Goal: Task Accomplishment & Management: Use online tool/utility

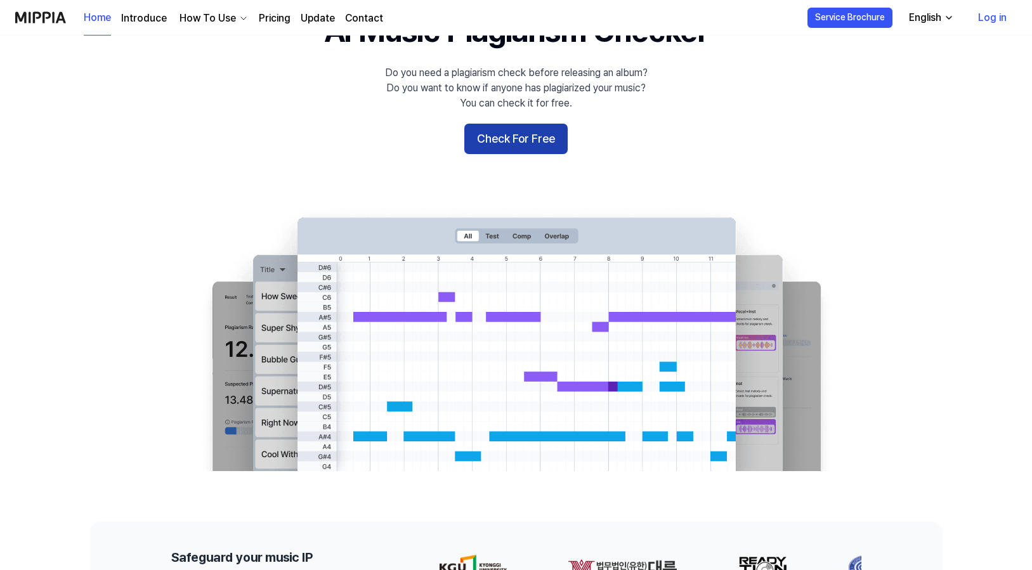
click at [517, 136] on button "Check For Free" at bounding box center [515, 139] width 103 height 30
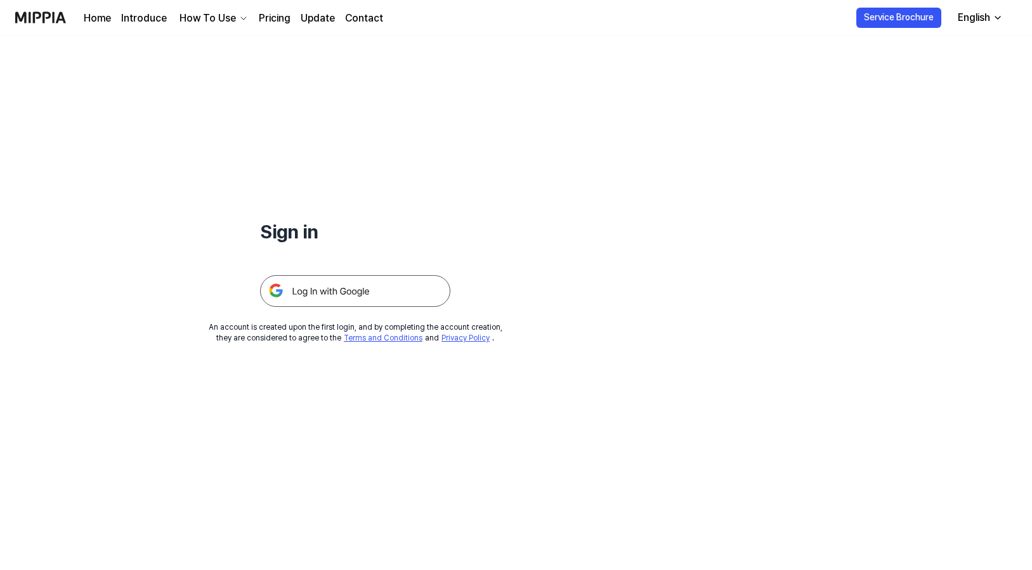
click at [310, 294] on img at bounding box center [355, 291] width 190 height 32
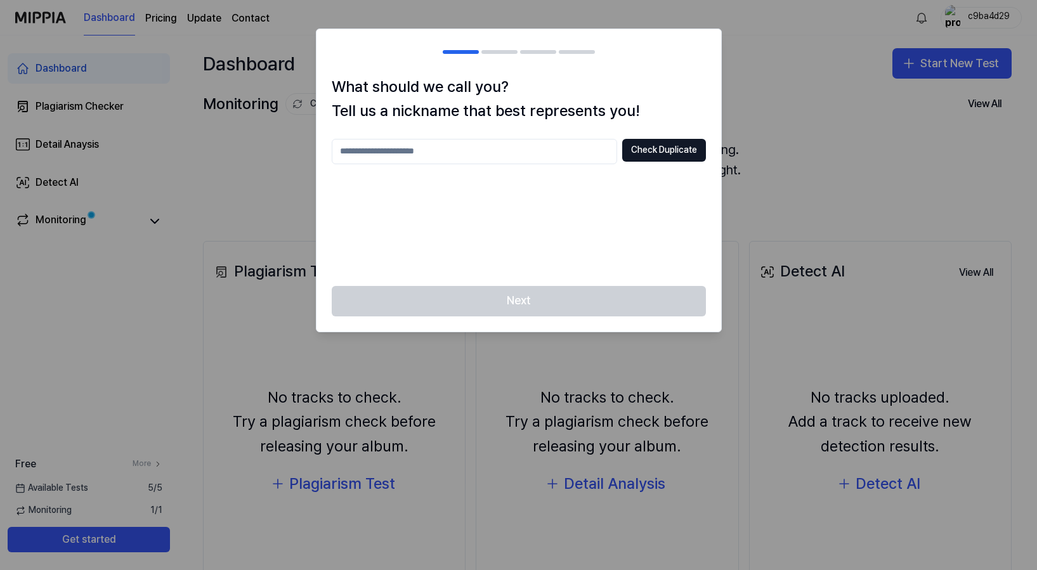
click at [365, 148] on input "text" at bounding box center [474, 151] width 285 height 25
type input "**********"
click at [673, 155] on button "Check Duplicate" at bounding box center [664, 150] width 84 height 23
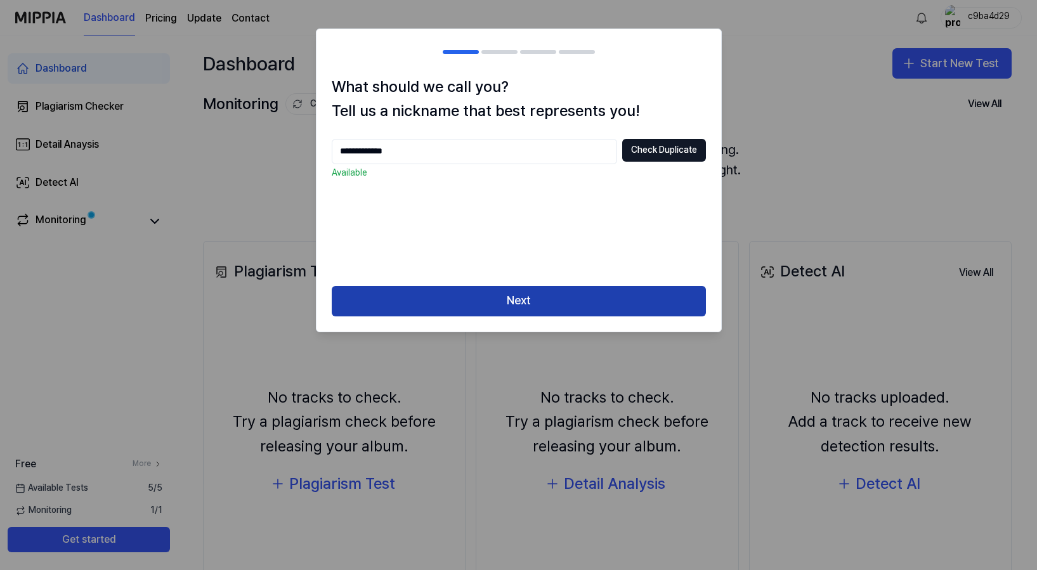
click at [517, 306] on button "Next" at bounding box center [519, 301] width 374 height 30
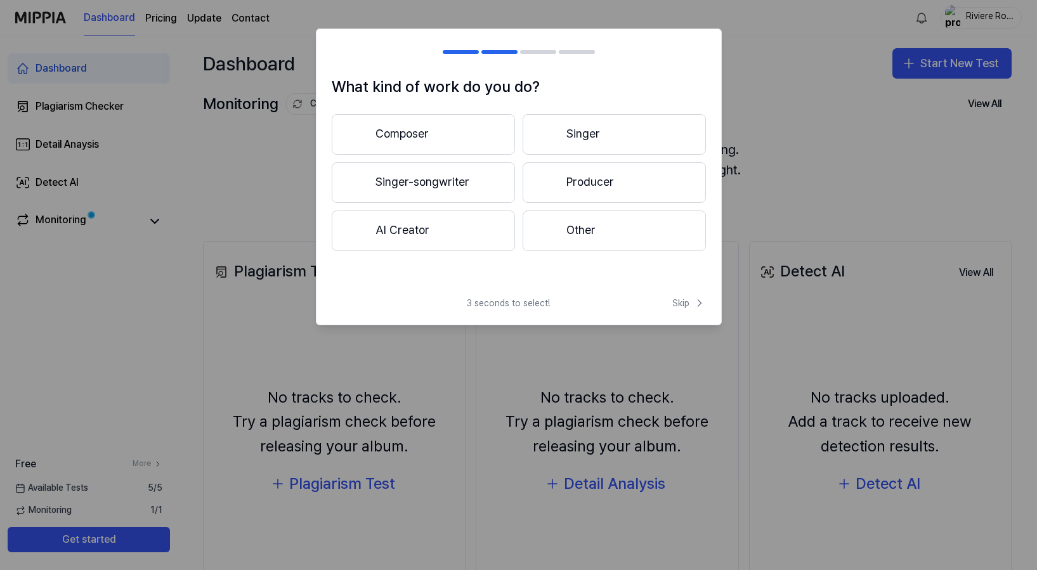
click at [431, 173] on button "Singer-songwriter" at bounding box center [423, 182] width 183 height 41
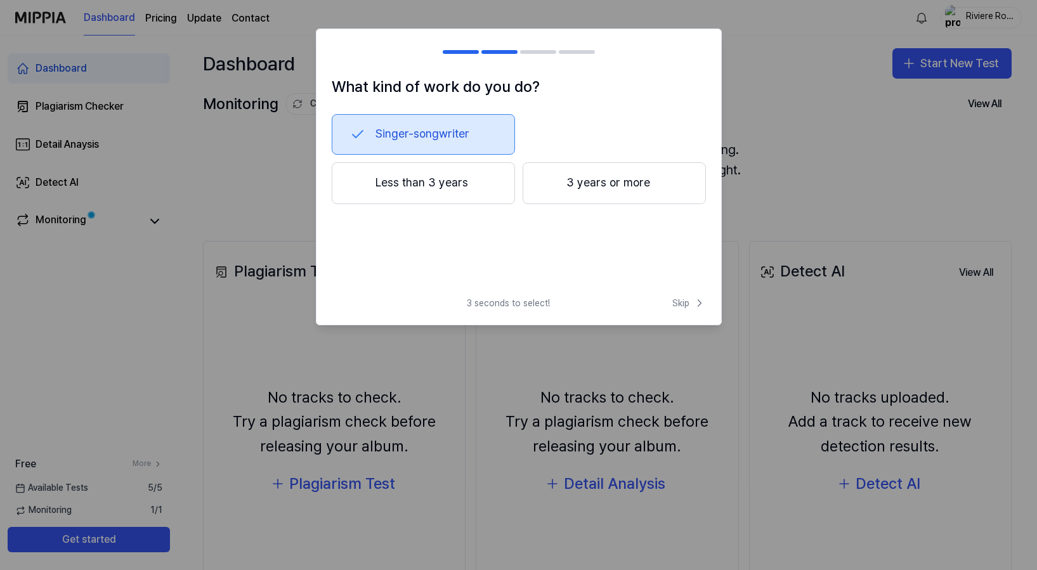
click at [587, 186] on button "3 years or more" at bounding box center [613, 183] width 183 height 42
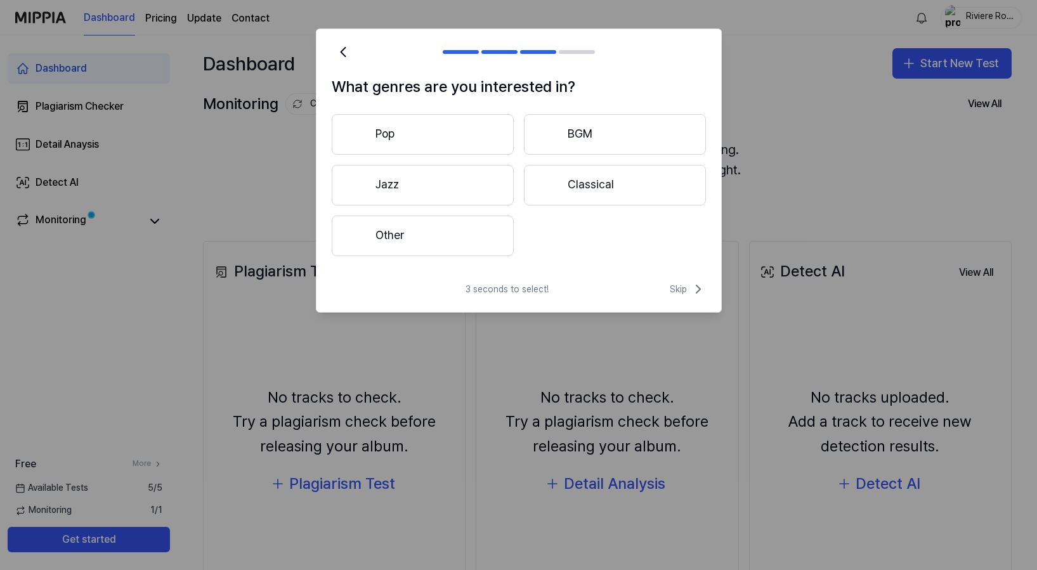
click at [451, 139] on button "Pop" at bounding box center [423, 134] width 182 height 41
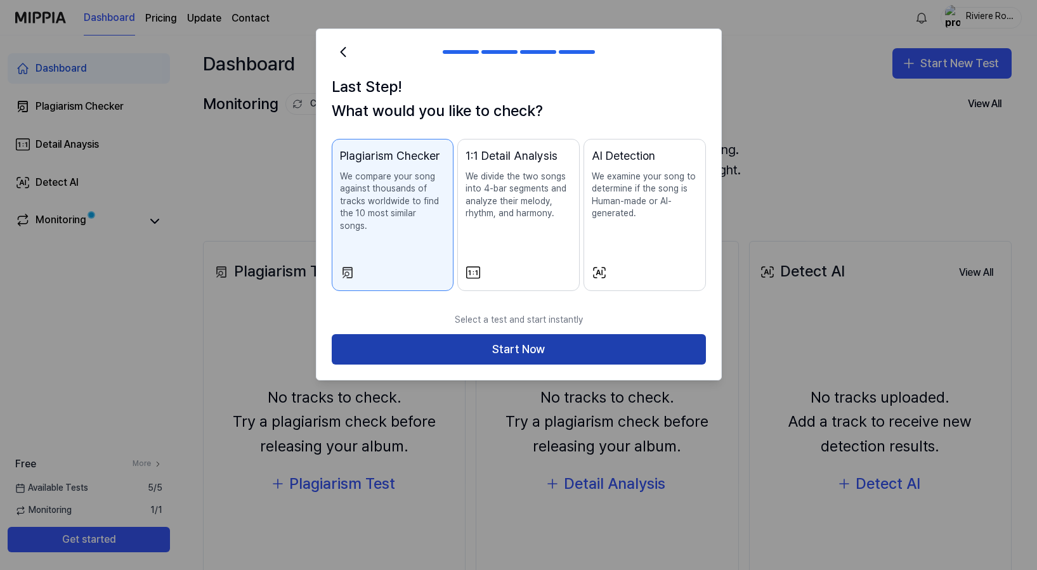
click at [501, 334] on button "Start Now" at bounding box center [519, 349] width 374 height 30
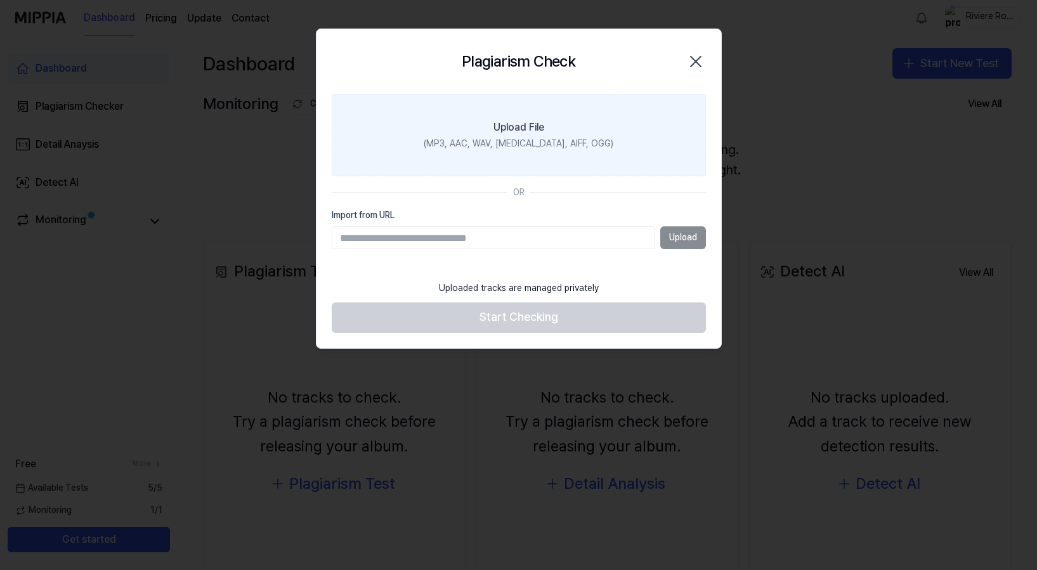
click at [502, 116] on label "Upload File (MP3, AAC, WAV, FLAC, AIFF, OGG)" at bounding box center [519, 135] width 374 height 82
click at [0, 0] on input "Upload File (MP3, AAC, WAV, FLAC, AIFF, OGG)" at bounding box center [0, 0] width 0 height 0
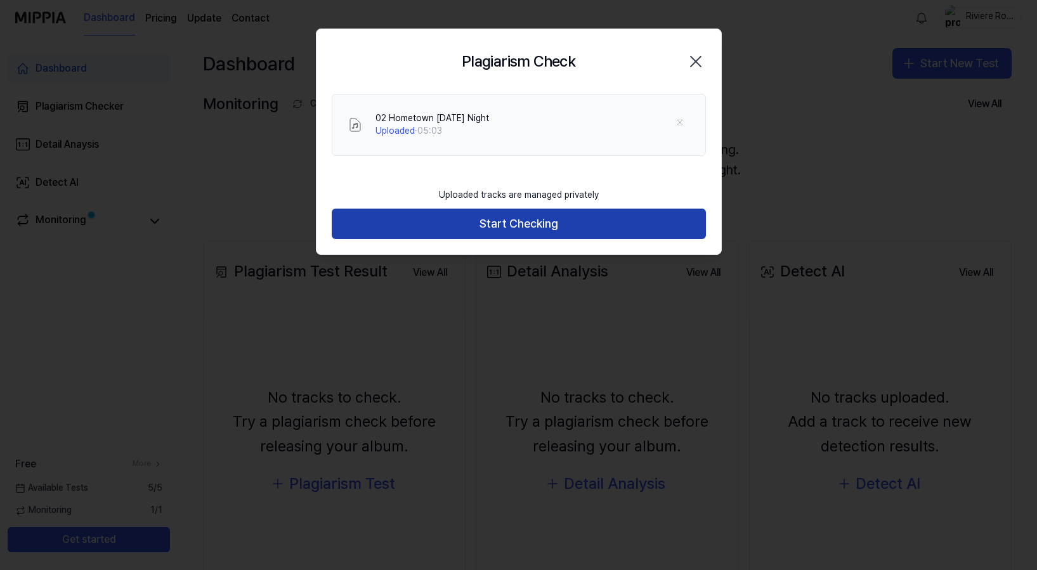
click at [542, 226] on button "Start Checking" at bounding box center [519, 224] width 374 height 30
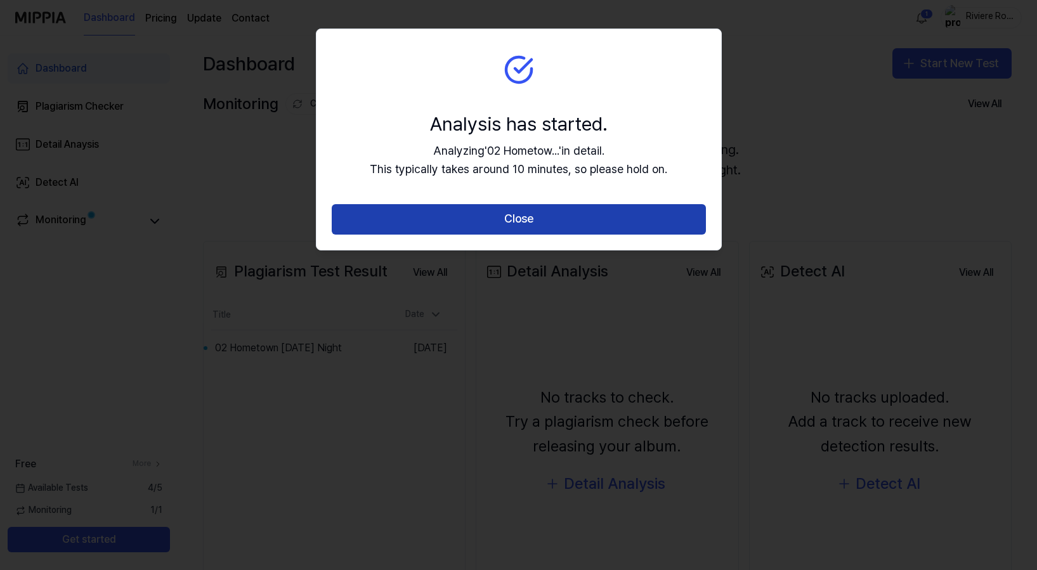
click at [516, 214] on button "Close" at bounding box center [519, 219] width 374 height 30
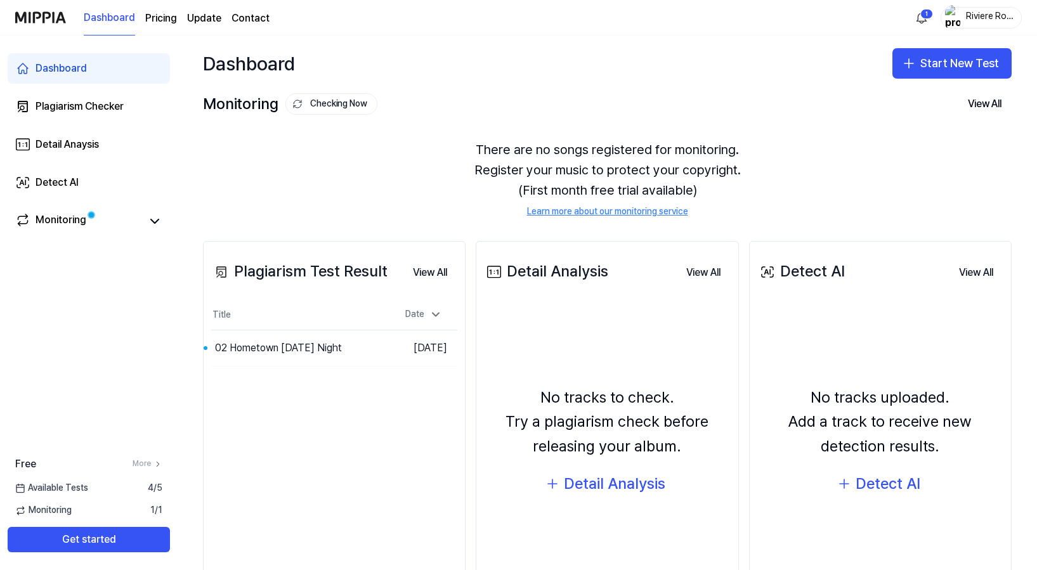
click at [344, 277] on div "Plagiarism Test Result" at bounding box center [299, 271] width 176 height 24
click at [427, 268] on button "View All" at bounding box center [430, 272] width 55 height 25
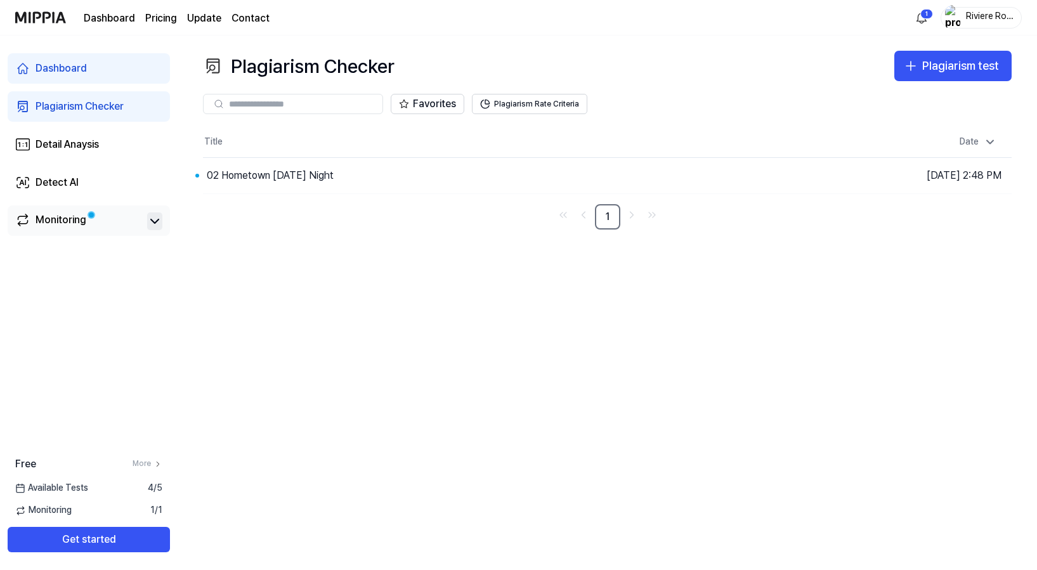
click at [158, 221] on icon at bounding box center [155, 221] width 8 height 4
click at [102, 152] on link "Detail Anaysis" at bounding box center [89, 144] width 162 height 30
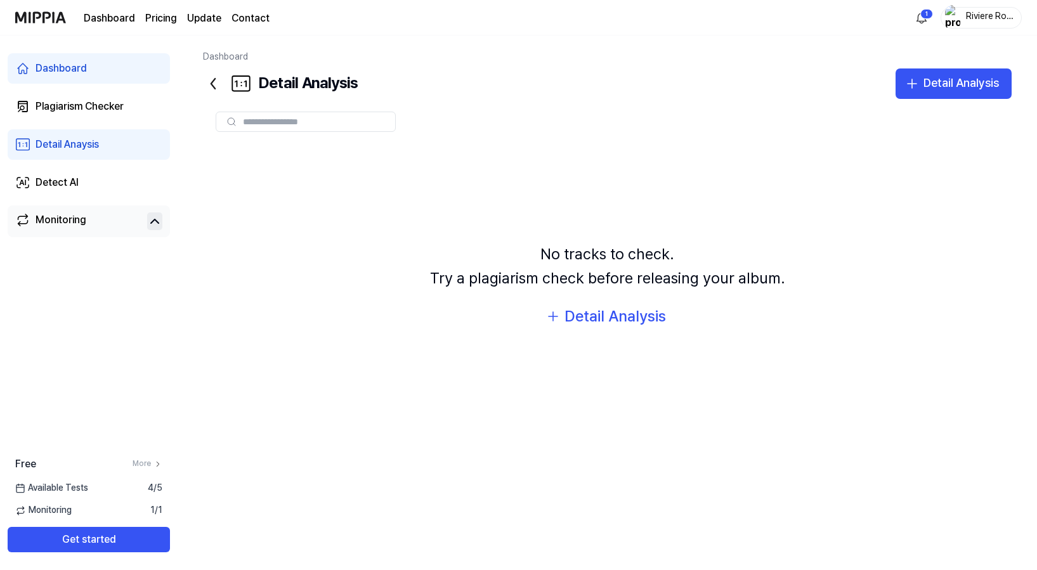
click at [98, 138] on div "Detail Anaysis" at bounding box center [67, 144] width 63 height 15
click at [304, 87] on div "Detail Analysis" at bounding box center [280, 83] width 155 height 30
click at [210, 84] on icon at bounding box center [213, 84] width 20 height 20
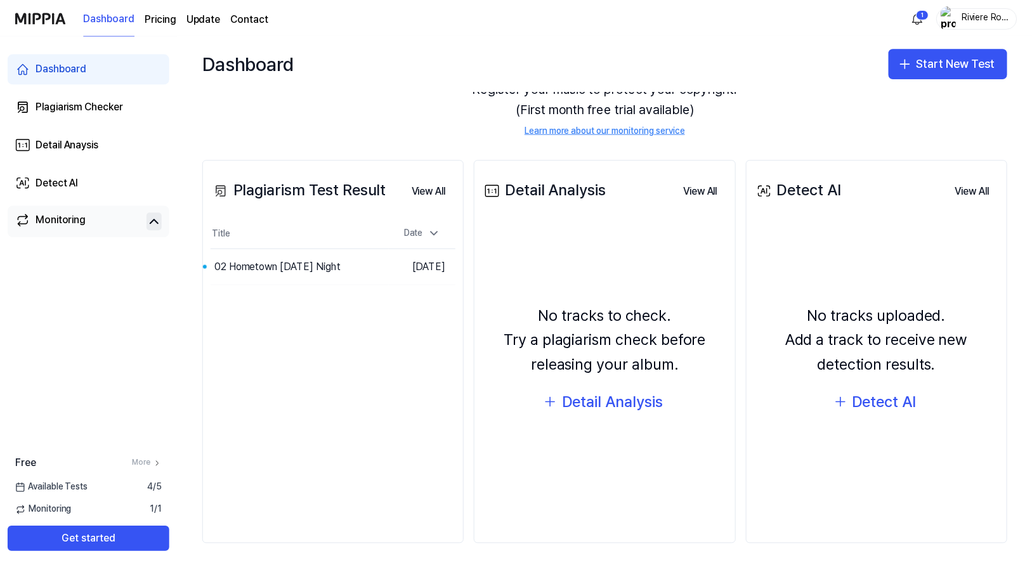
scroll to position [81, 0]
click at [335, 197] on div "Plagiarism Test Result" at bounding box center [299, 190] width 176 height 24
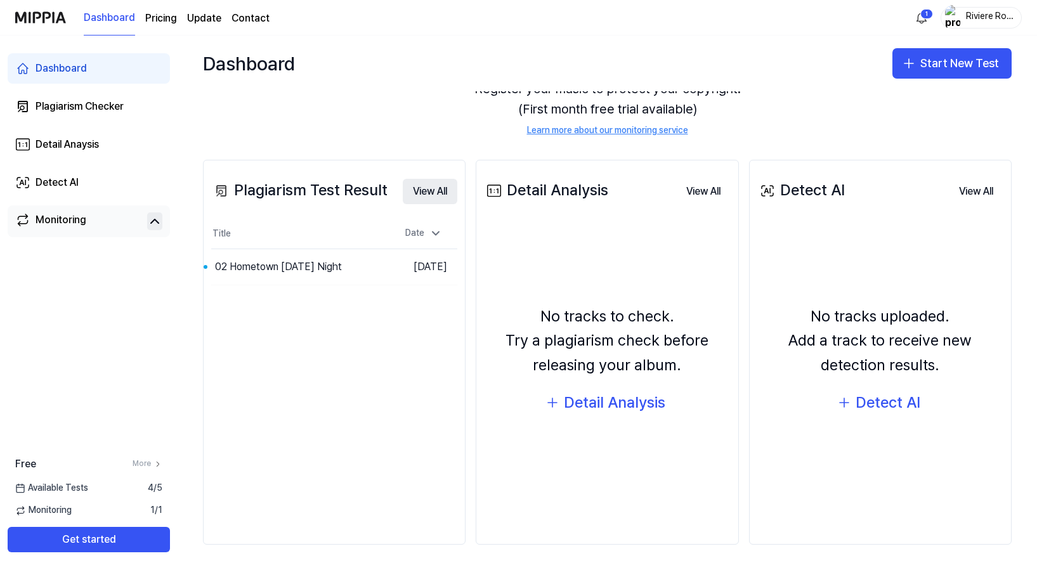
click at [427, 188] on button "View All" at bounding box center [430, 191] width 55 height 25
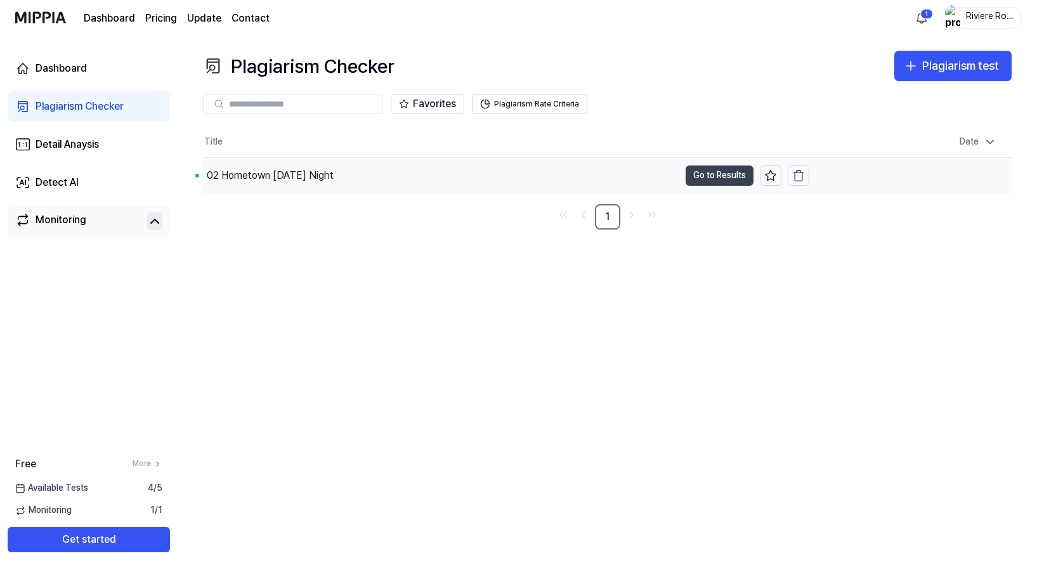
click at [716, 174] on button "Go to Results" at bounding box center [719, 175] width 68 height 20
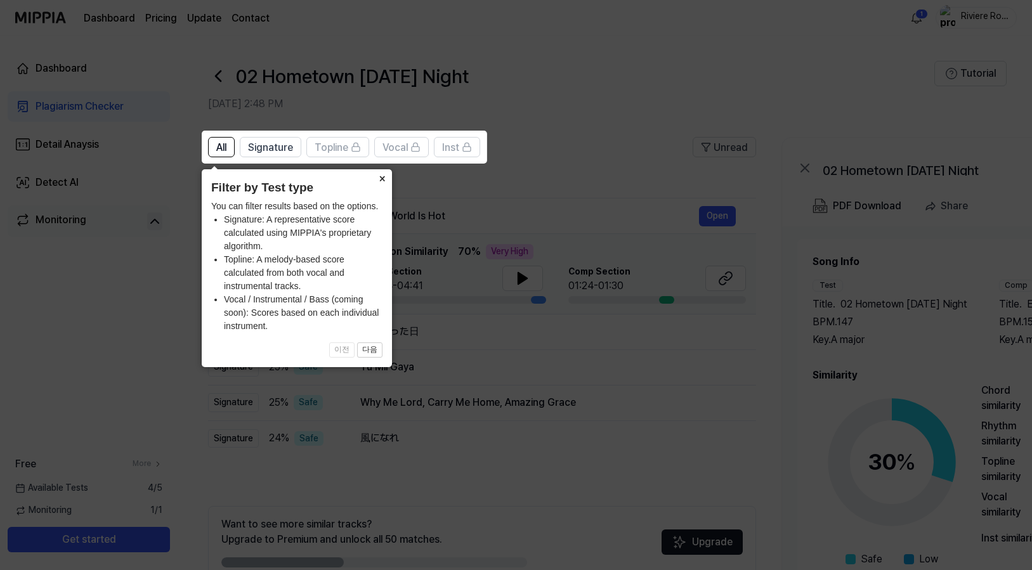
click at [383, 182] on button "×" at bounding box center [382, 178] width 20 height 18
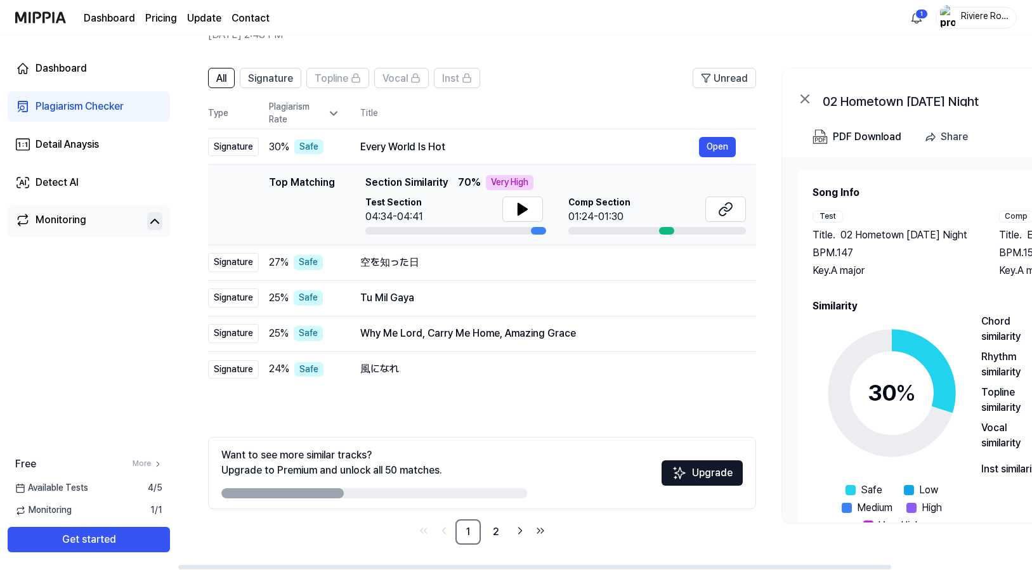
scroll to position [69, 0]
click at [519, 533] on icon "Go to next page" at bounding box center [520, 531] width 3 height 6
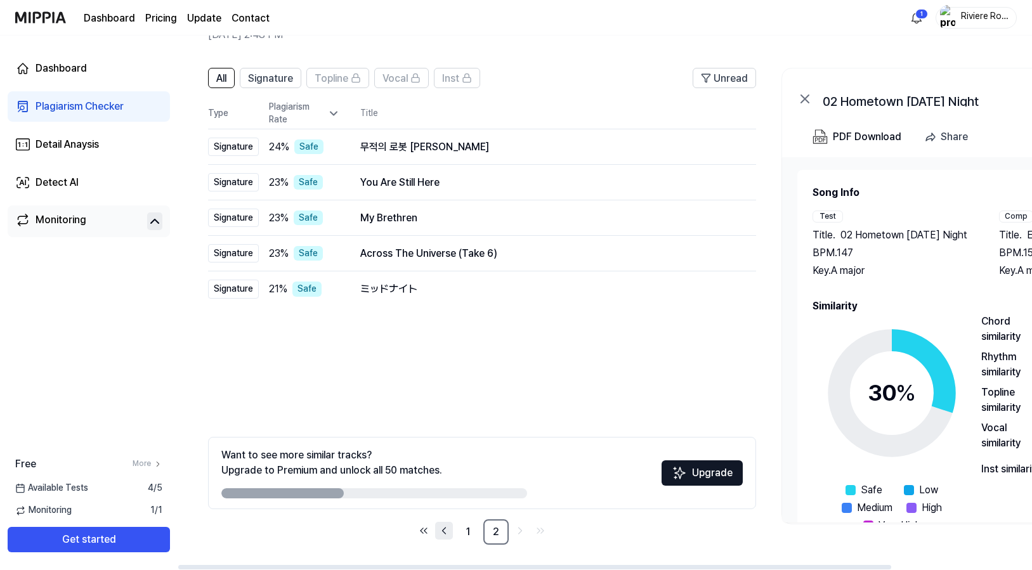
click at [446, 528] on icon "Go to previous page" at bounding box center [443, 530] width 13 height 15
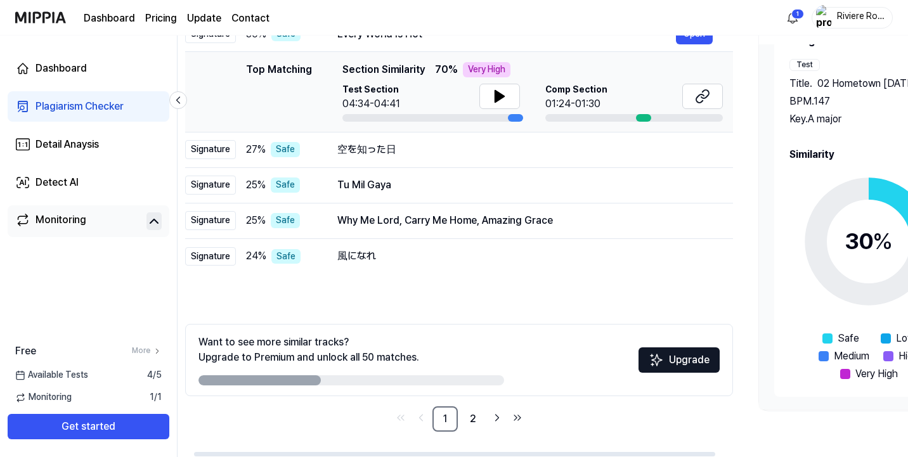
scroll to position [0, 22]
click at [472, 418] on link "2" at bounding box center [473, 418] width 25 height 25
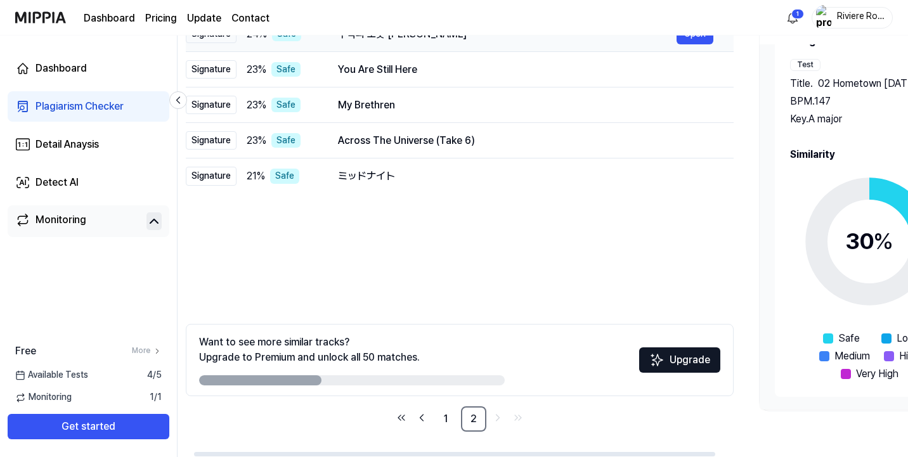
scroll to position [182, 0]
click at [60, 143] on div "Detail Anaysis" at bounding box center [67, 144] width 63 height 15
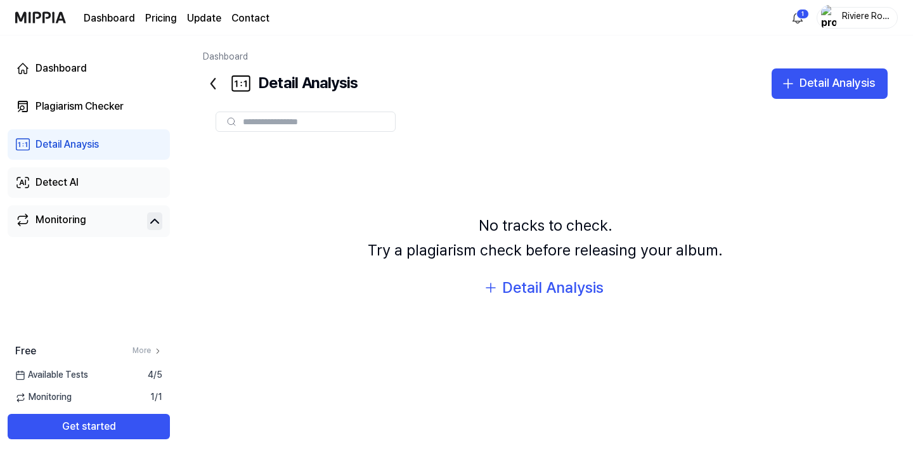
click at [51, 179] on div "Detect AI" at bounding box center [57, 182] width 43 height 15
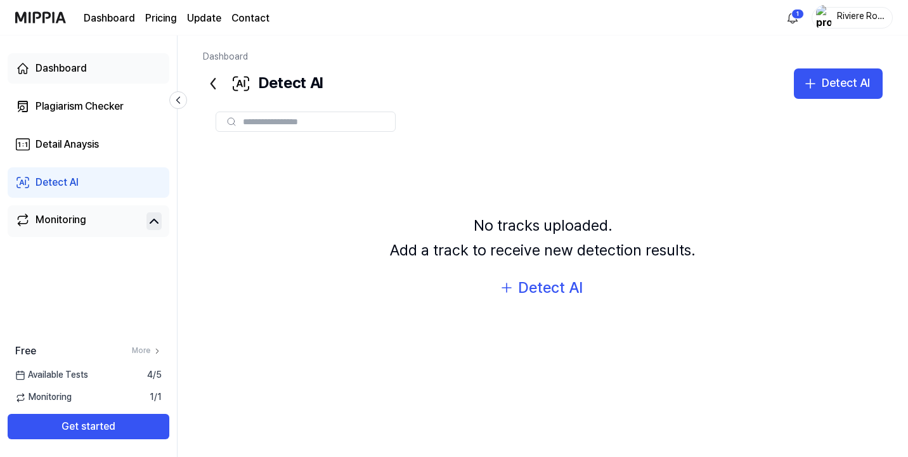
click at [65, 62] on div "Dashboard" at bounding box center [61, 68] width 51 height 15
